Goal: Task Accomplishment & Management: Manage account settings

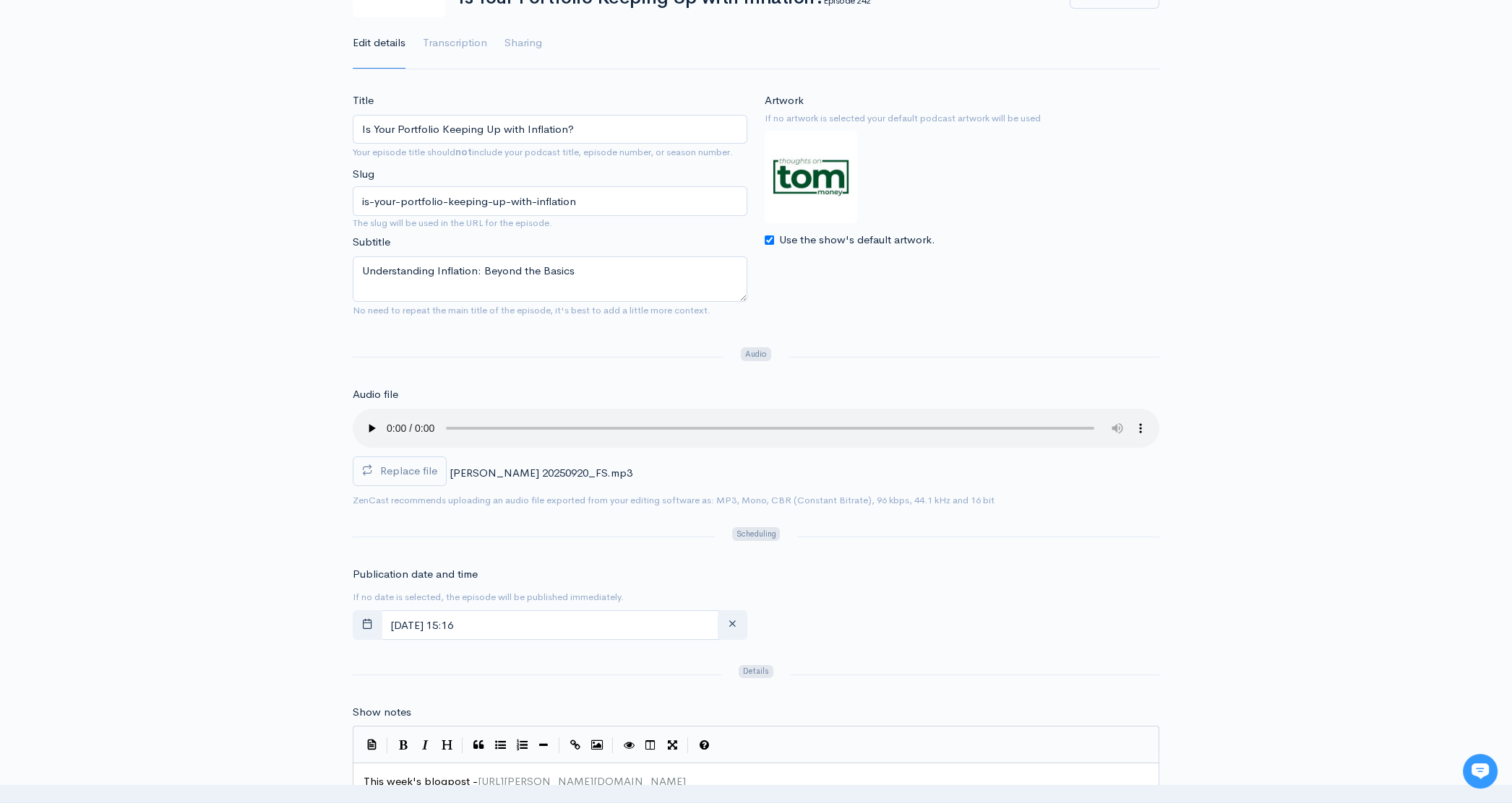
scroll to position [200, 0]
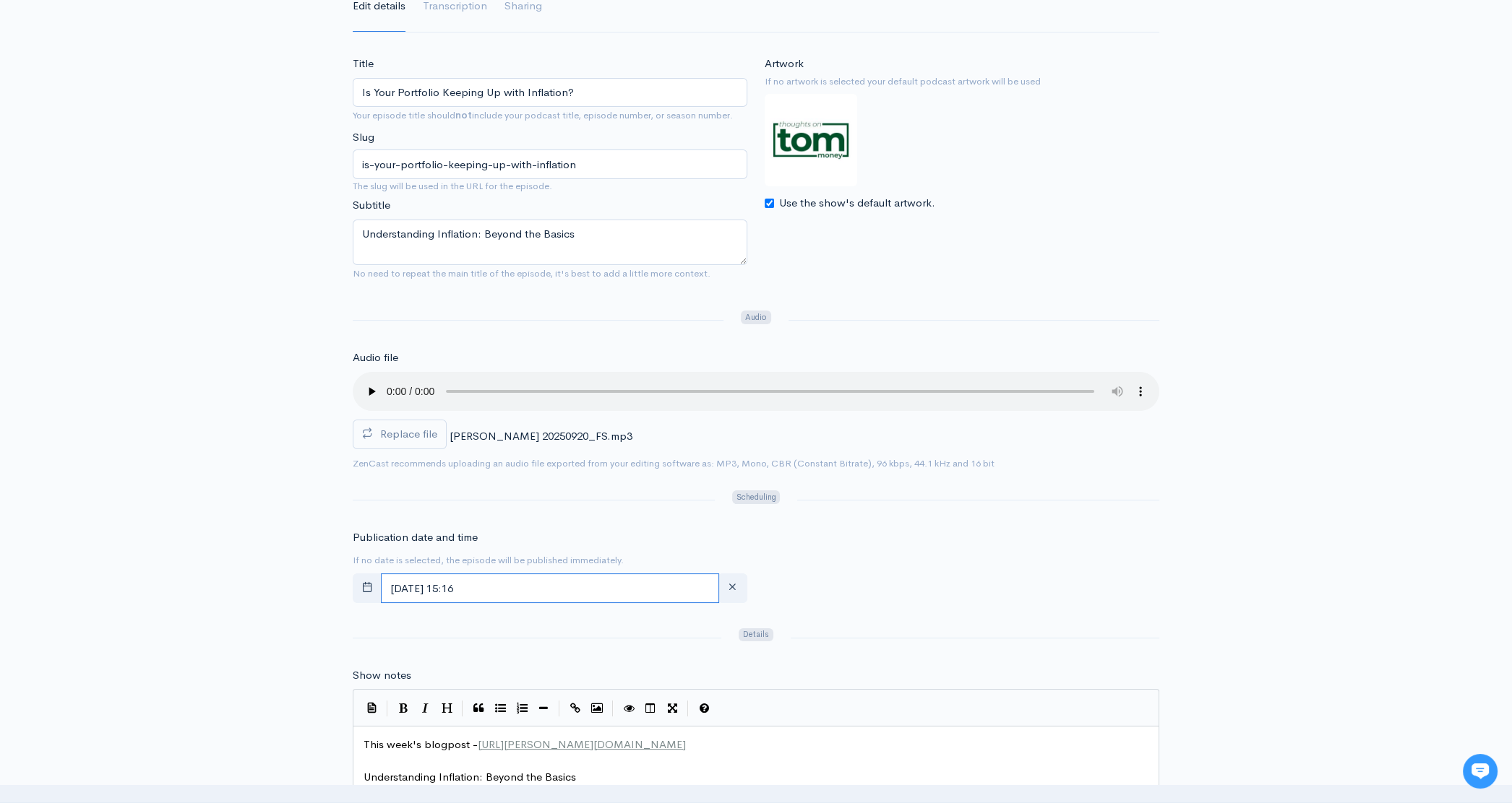
click at [549, 592] on input "[DATE] 15:16" at bounding box center [550, 588] width 338 height 30
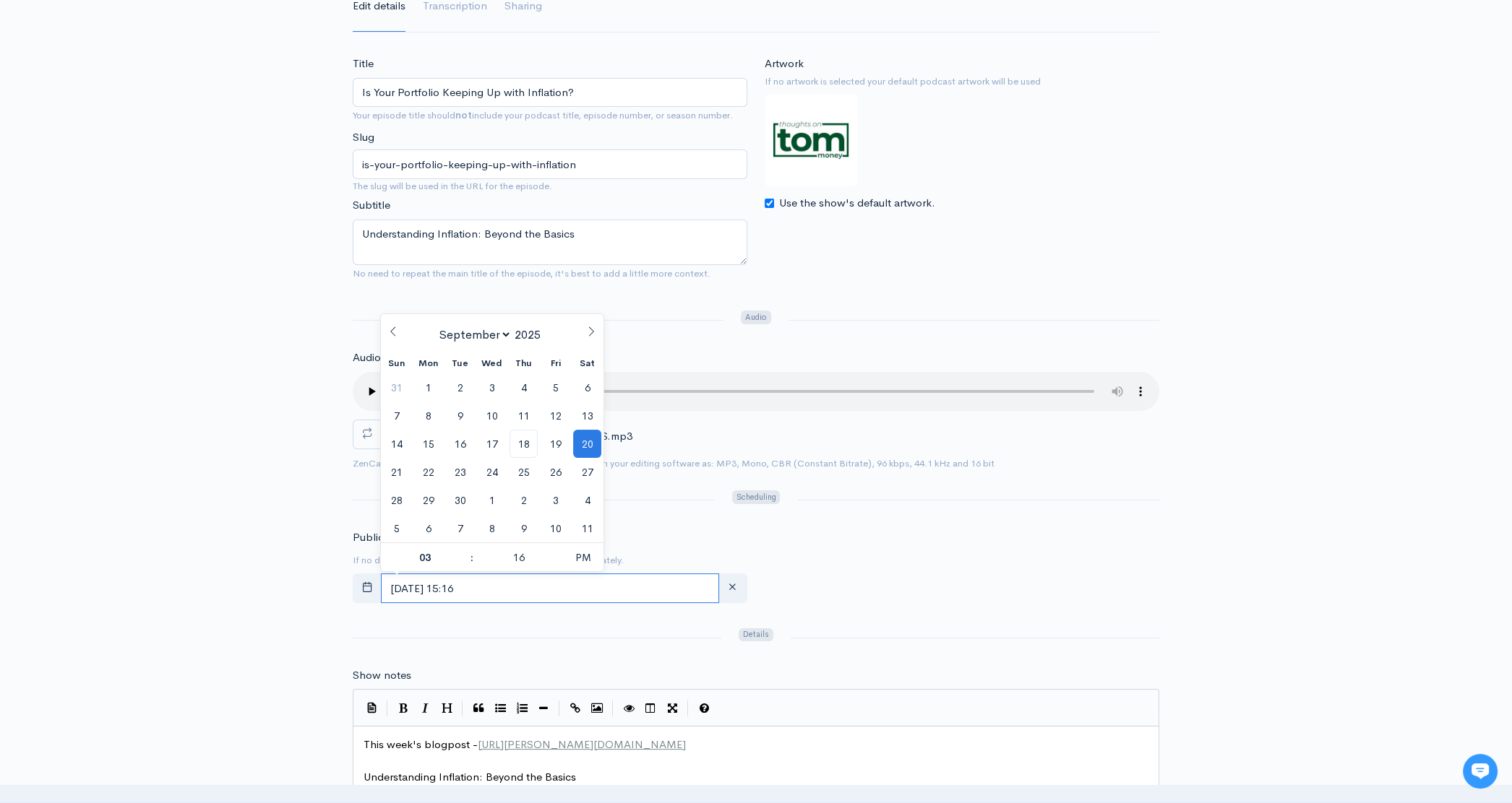
click at [550, 594] on input "[DATE] 15:16" at bounding box center [550, 588] width 338 height 30
click at [560, 440] on span "19" at bounding box center [555, 443] width 28 height 28
click at [1090, 570] on div "Publication date and time If no date is selected, the episode will be published…" at bounding box center [756, 570] width 824 height 80
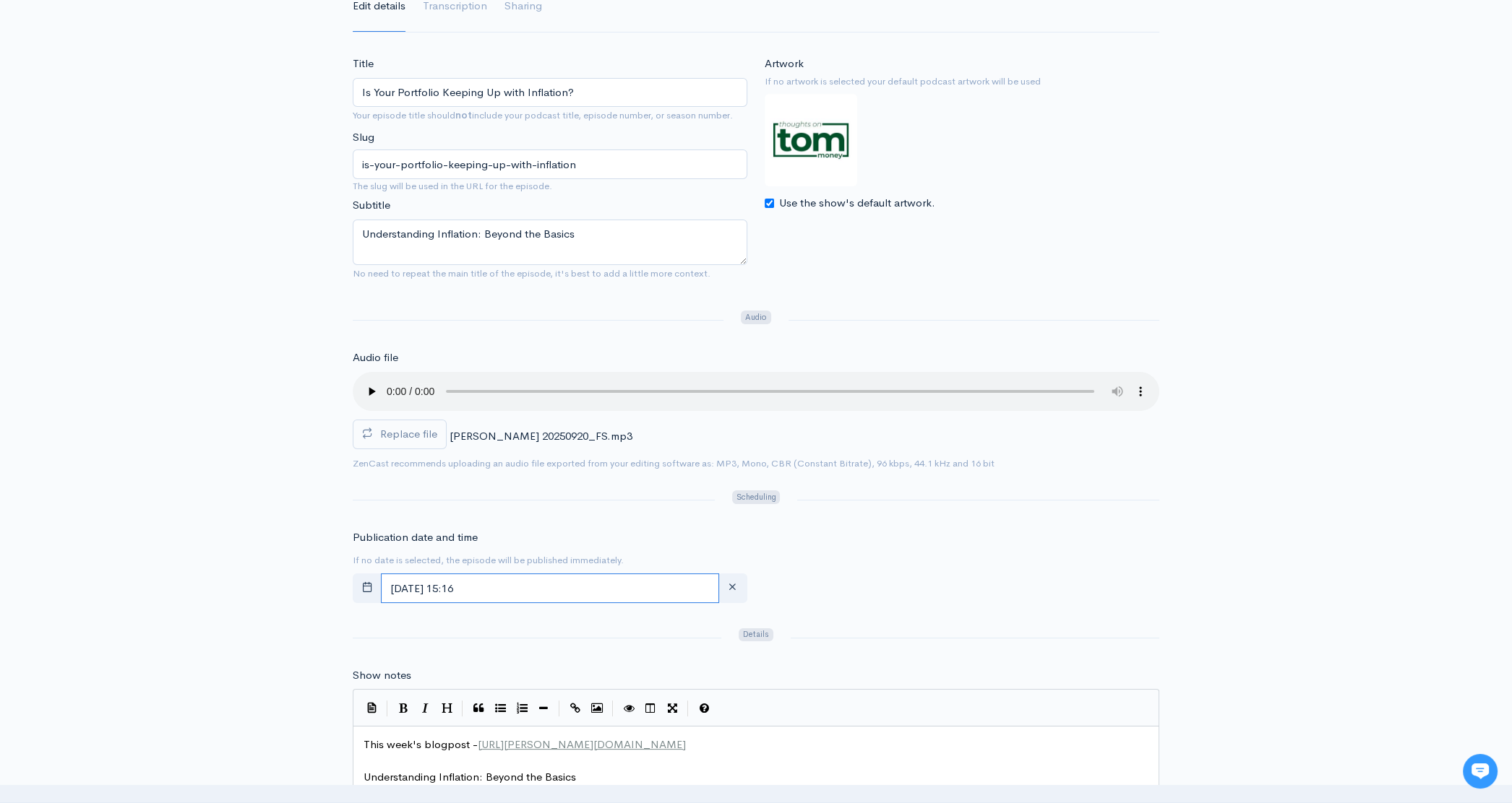
click at [549, 589] on input "[DATE] 15:16" at bounding box center [550, 588] width 338 height 30
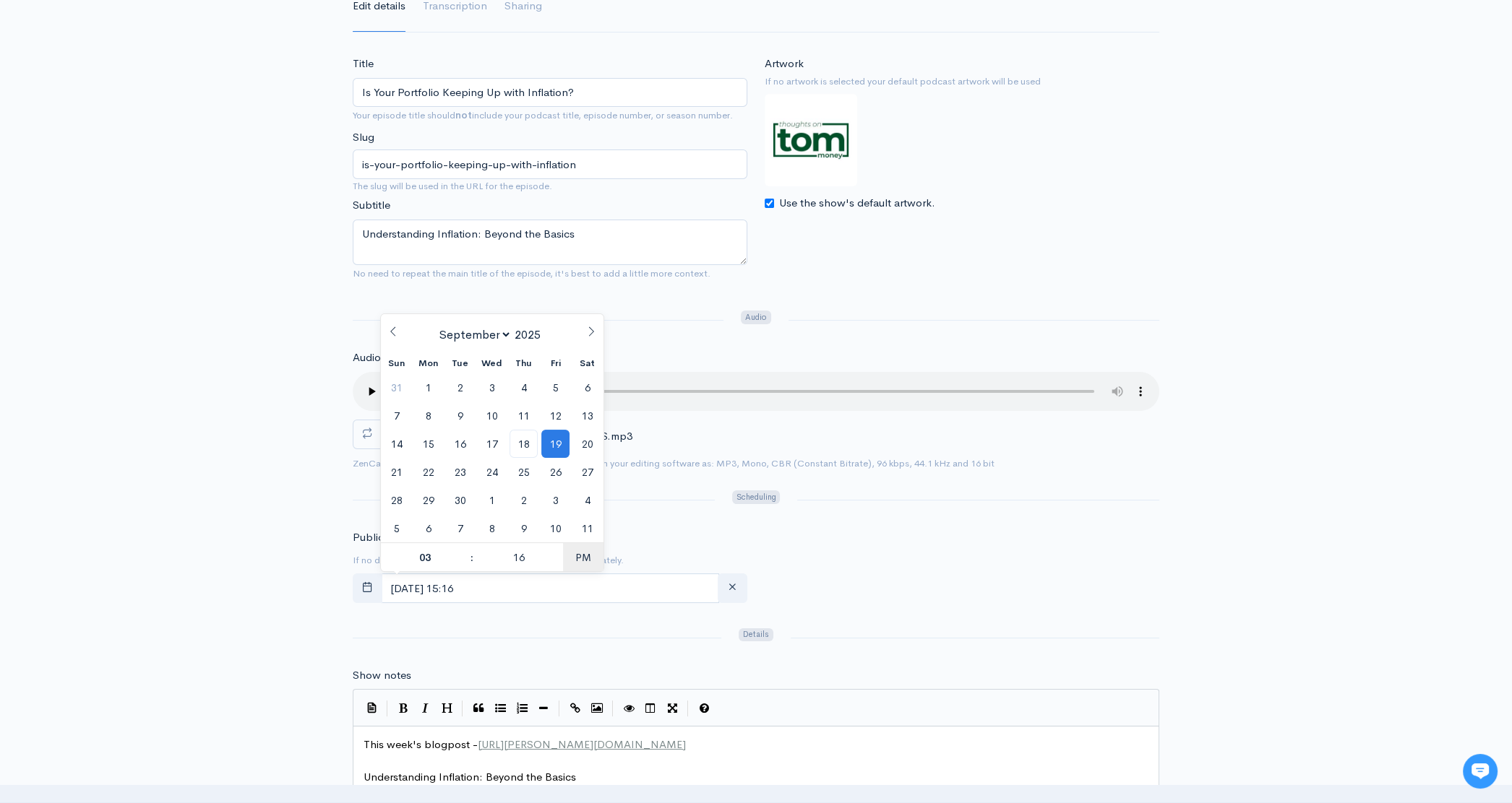
click at [586, 560] on span "PM" at bounding box center [583, 558] width 40 height 29
type input "[DATE] 03:16"
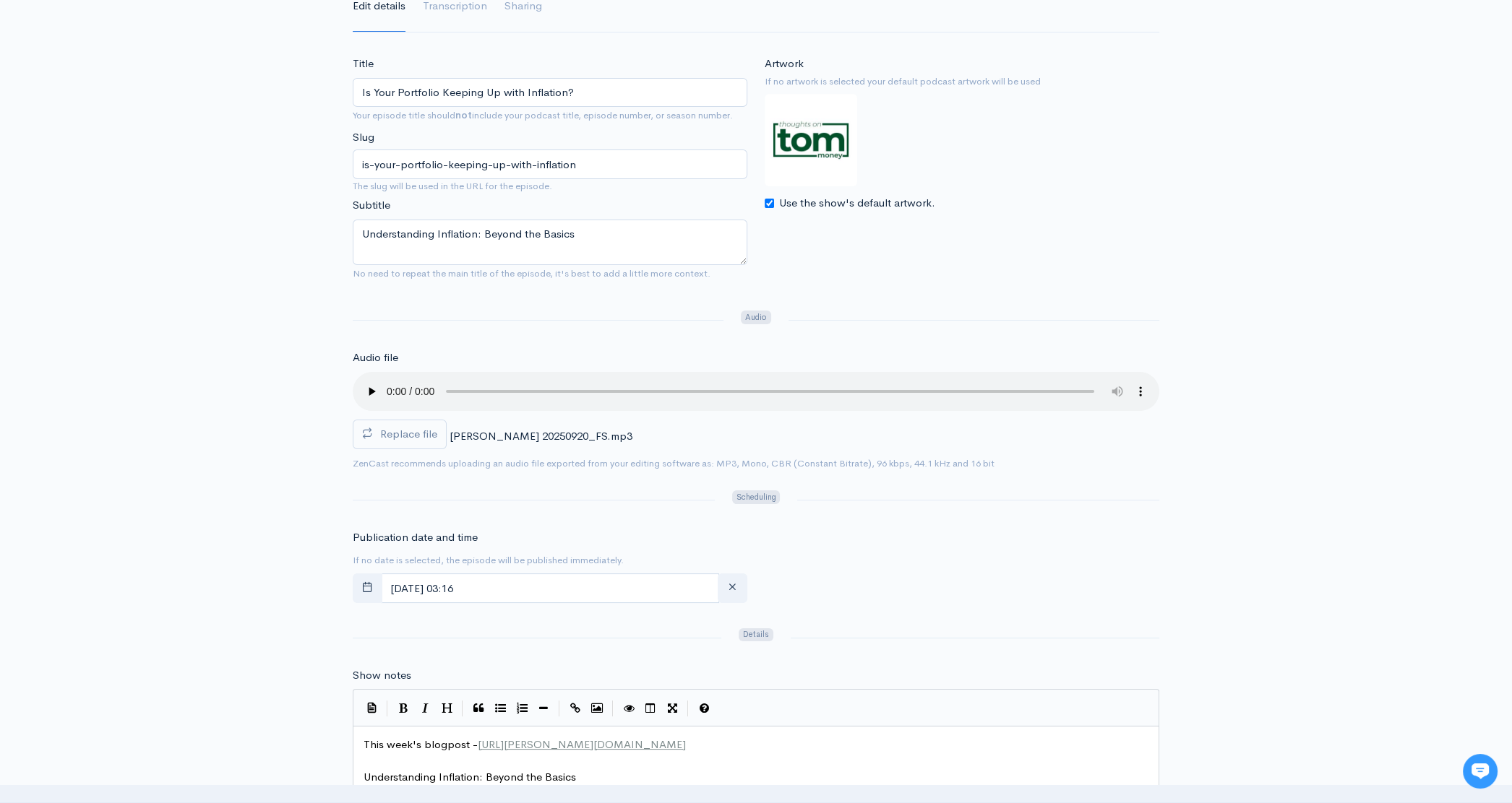
click at [1035, 598] on div "Publication date and time If no date is selected, the episode will be published…" at bounding box center [756, 570] width 824 height 80
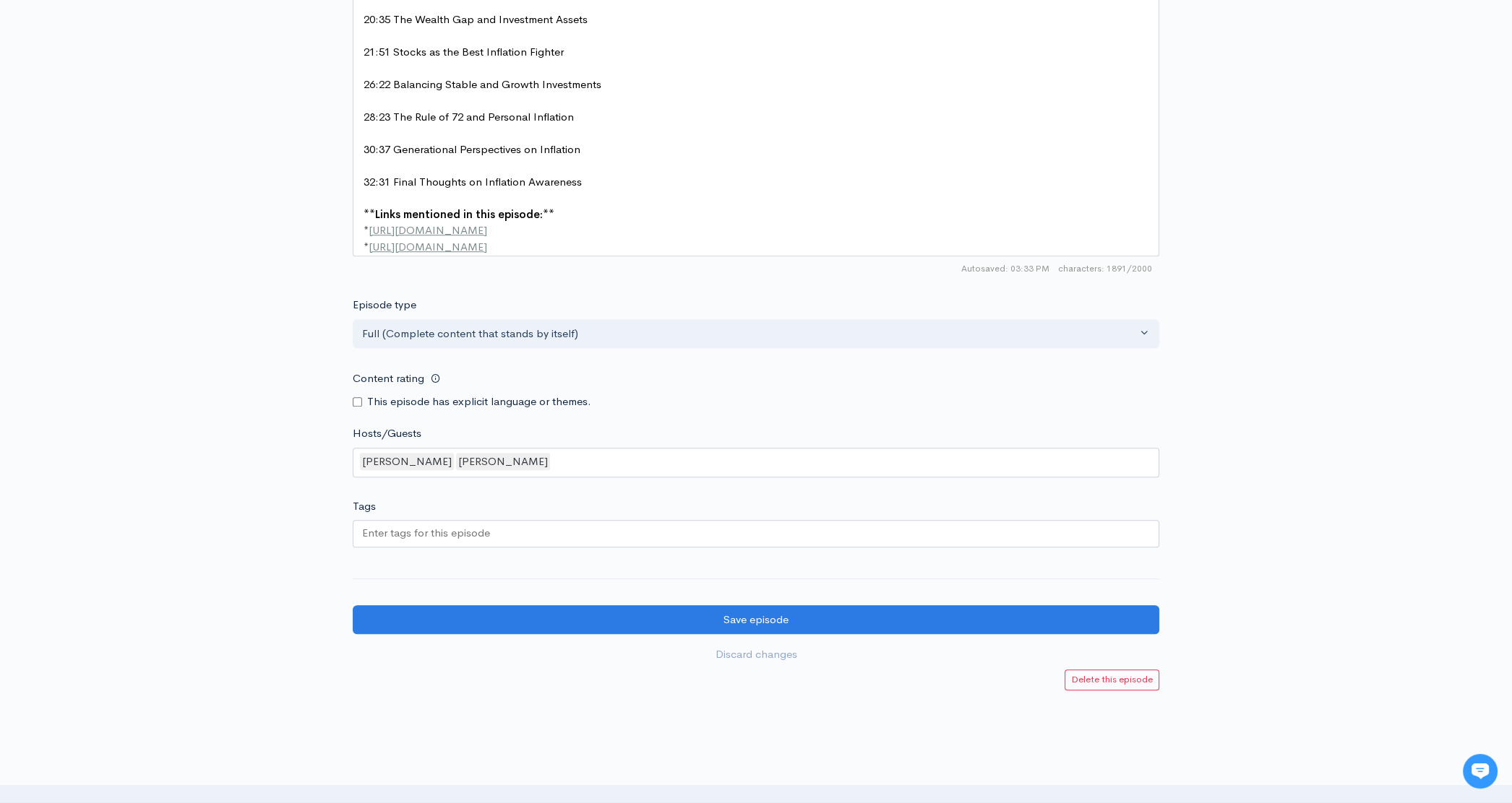
scroll to position [1444, 0]
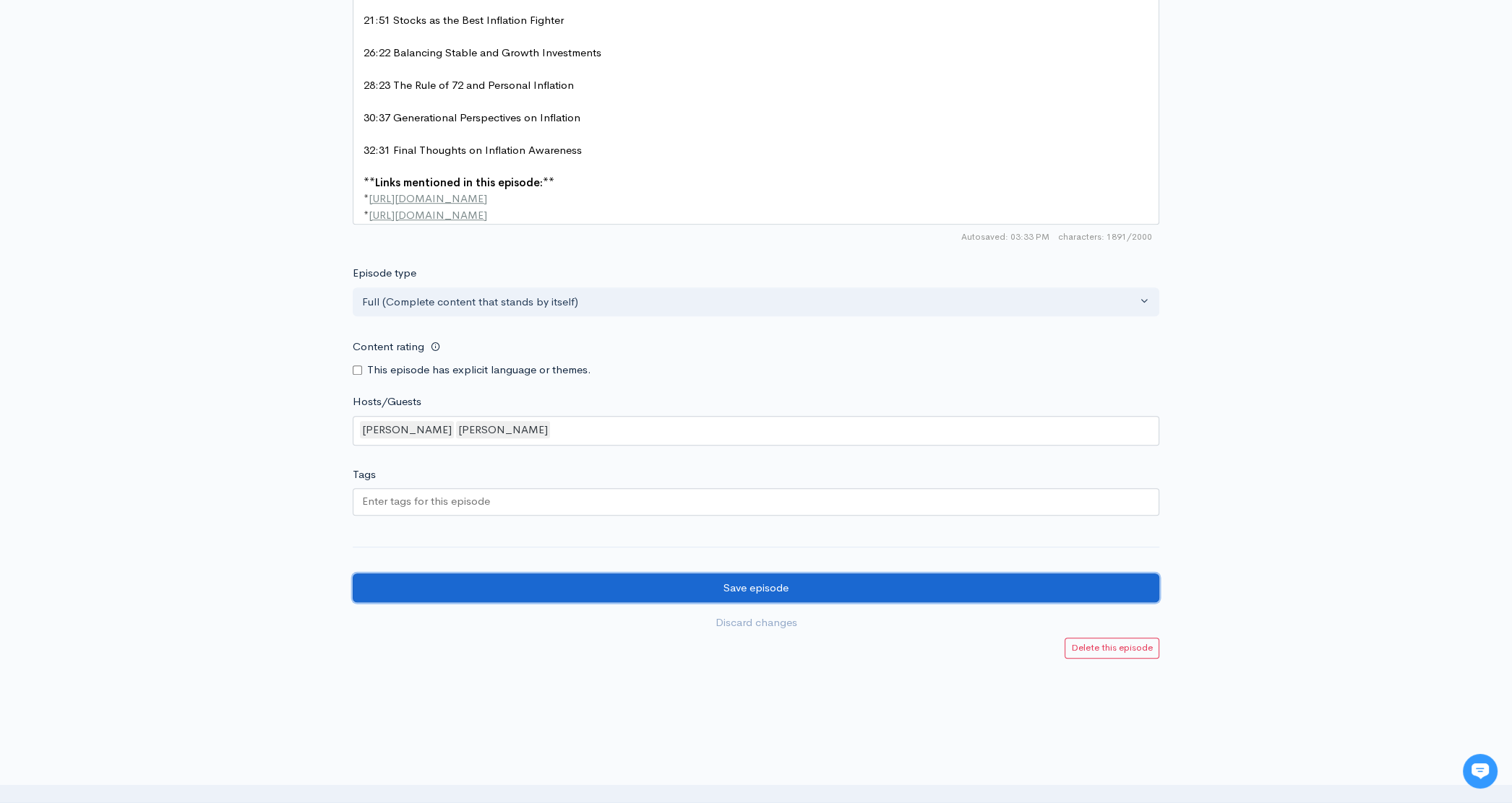
click at [842, 594] on input "Save episode" at bounding box center [755, 588] width 806 height 30
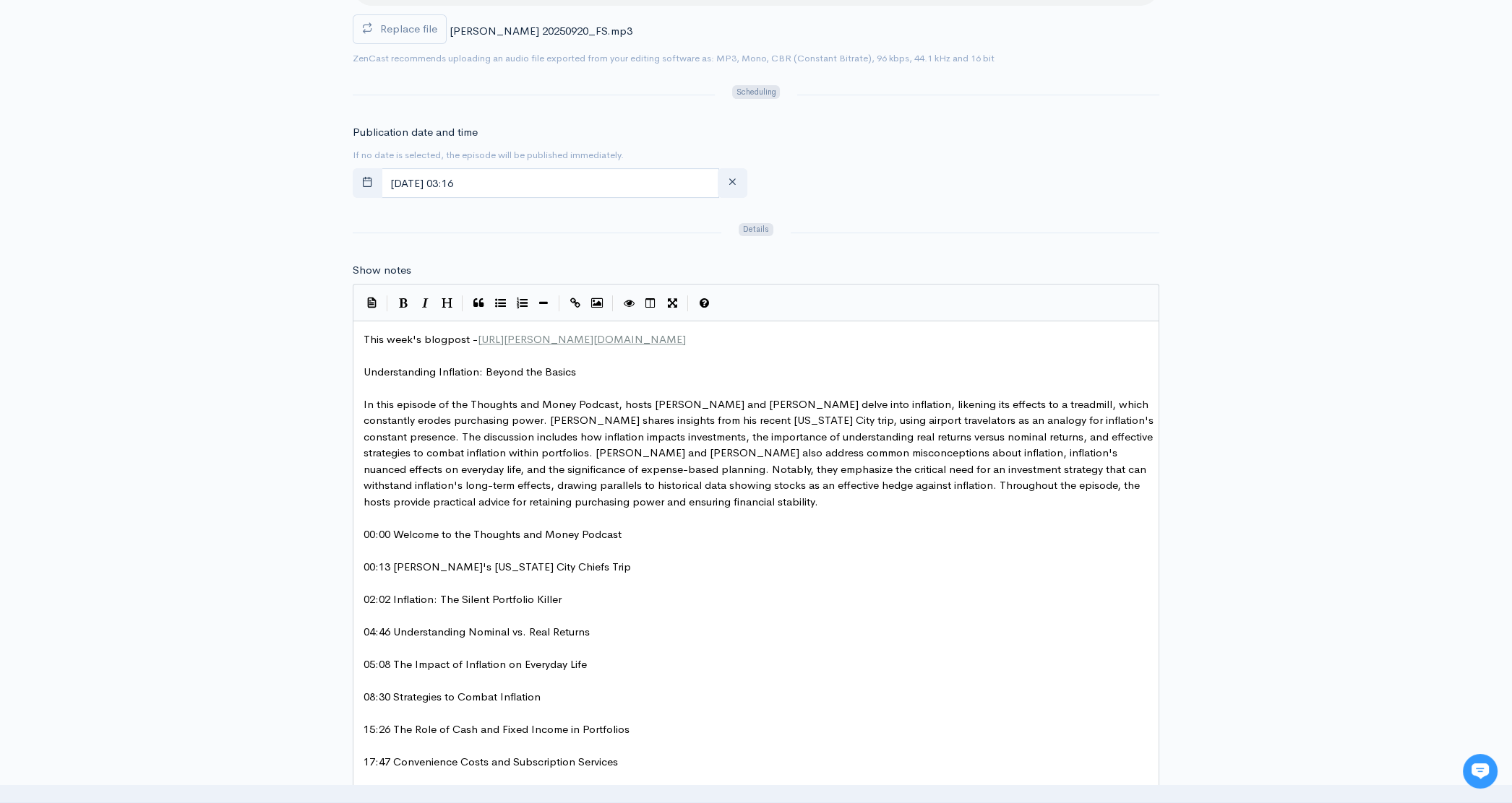
scroll to position [326, 0]
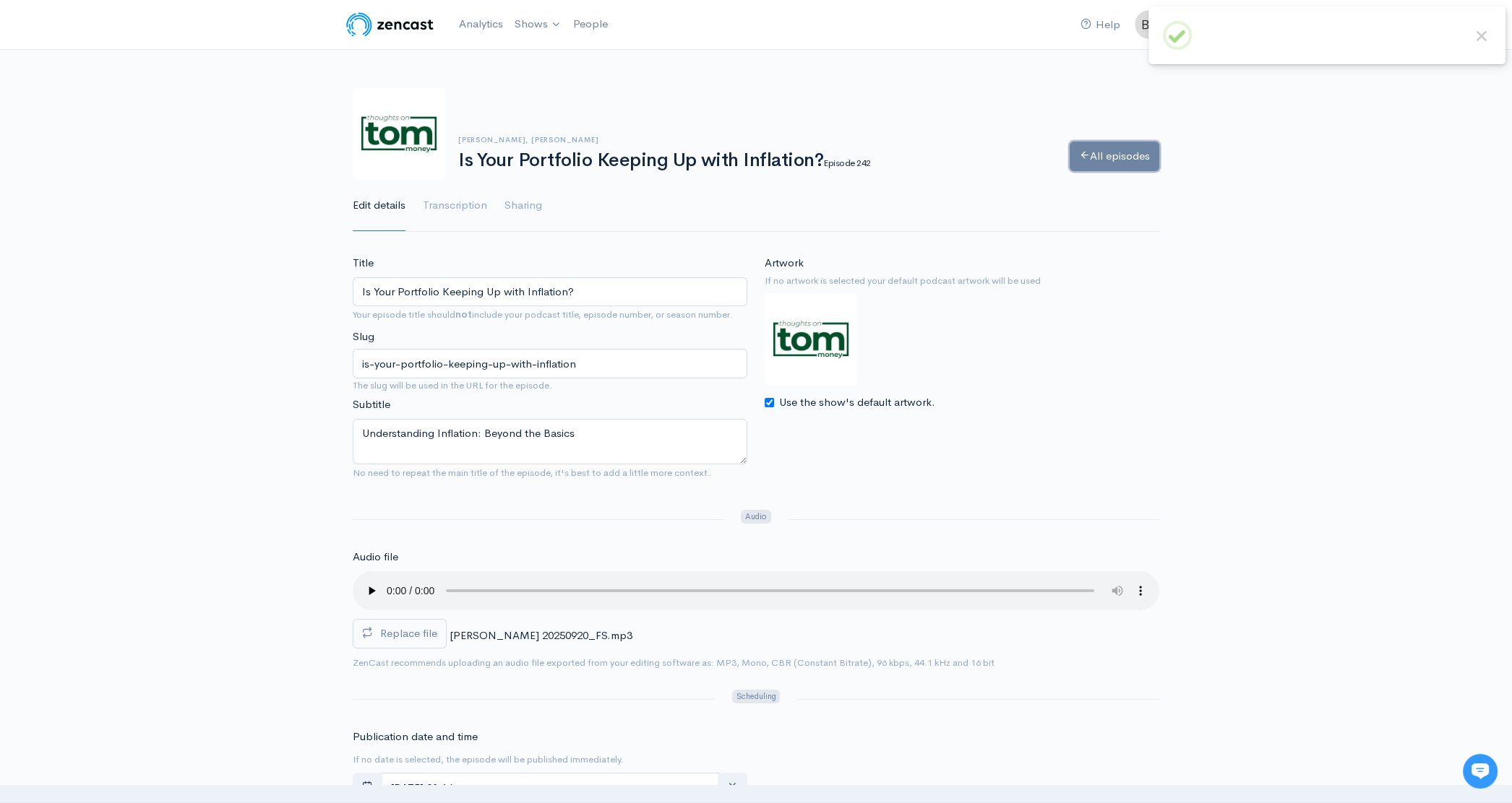
click at [1109, 155] on link "All episodes" at bounding box center [1114, 156] width 89 height 30
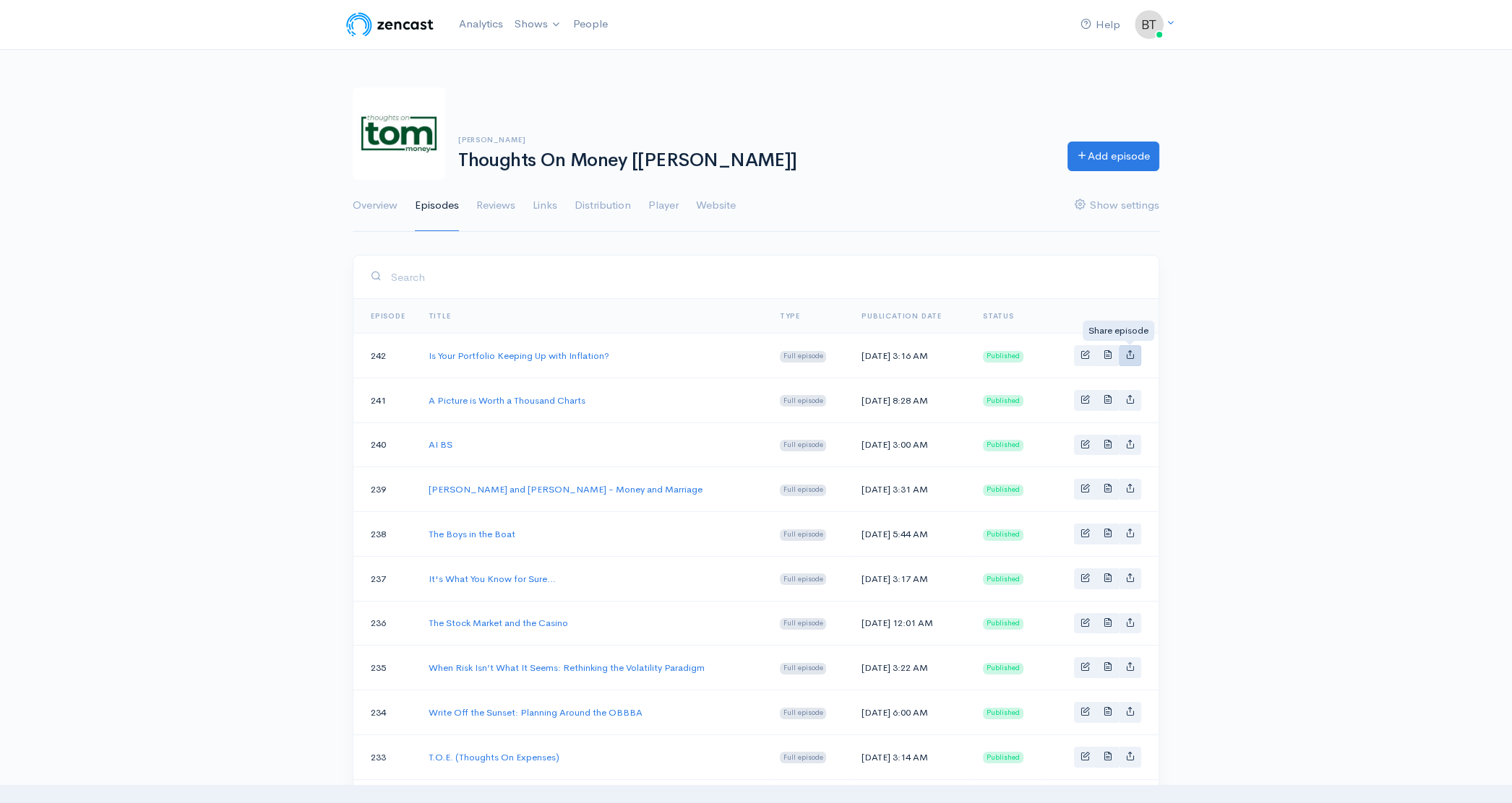
click at [1127, 348] on link "Basic example" at bounding box center [1130, 356] width 22 height 21
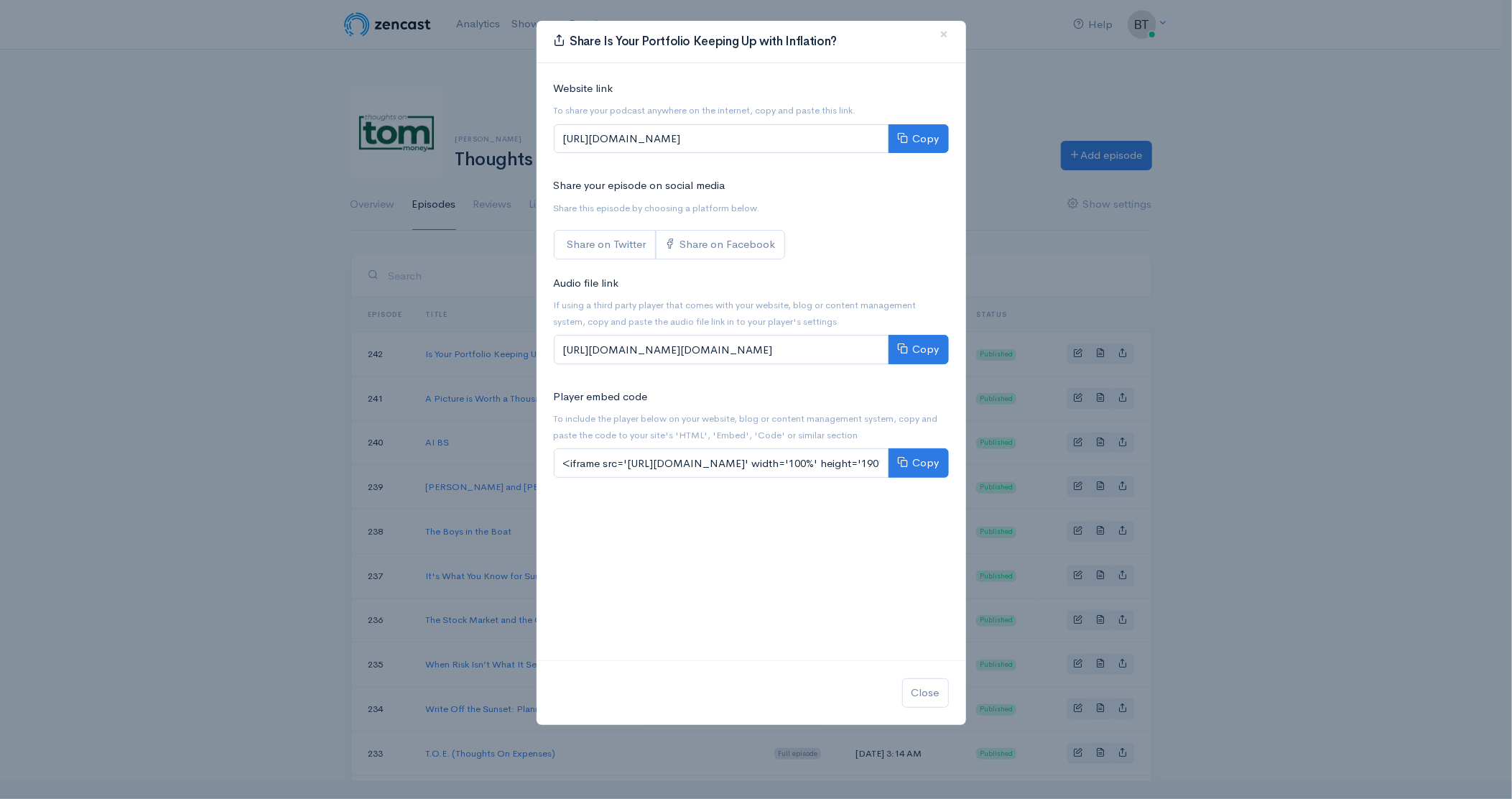
click at [1320, 392] on div "Share Is Your Portfolio Keeping Up with Inflation? × Website link To share your…" at bounding box center [756, 400] width 1512 height 799
